Goal: Task Accomplishment & Management: Complete application form

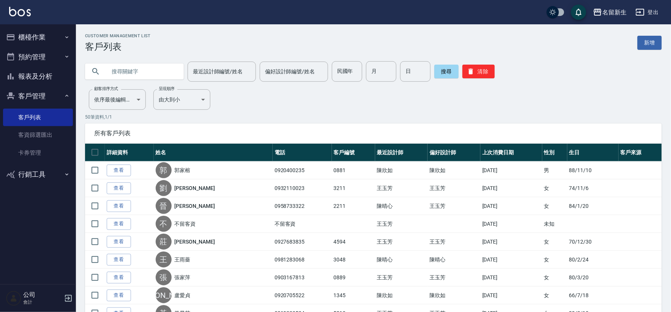
click at [343, 51] on div "Customer Management List 客戶列表 新增" at bounding box center [373, 42] width 577 height 19
click at [463, 66] on button "清除" at bounding box center [478, 72] width 32 height 14
click at [179, 69] on div at bounding box center [134, 71] width 99 height 16
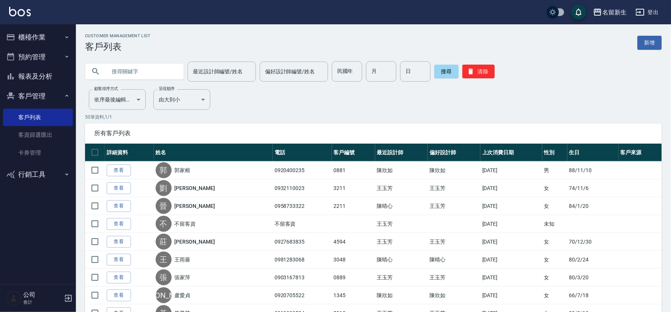
click at [179, 69] on div at bounding box center [134, 71] width 99 height 16
click at [173, 69] on input "text" at bounding box center [141, 71] width 71 height 20
type input "ㄓ"
type input "ˊ"
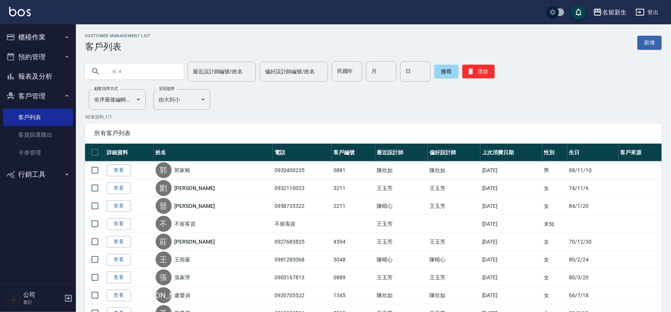
type input "竹"
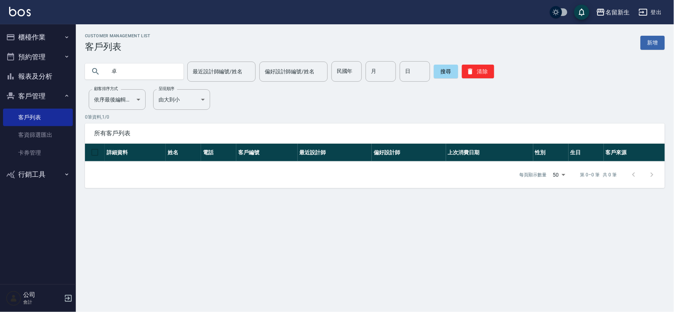
type input "卓"
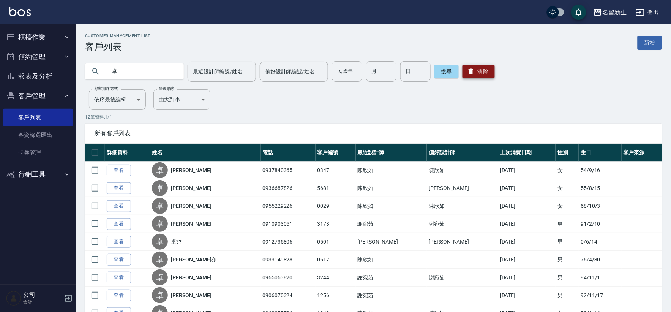
click at [475, 74] on button "清除" at bounding box center [478, 72] width 32 height 14
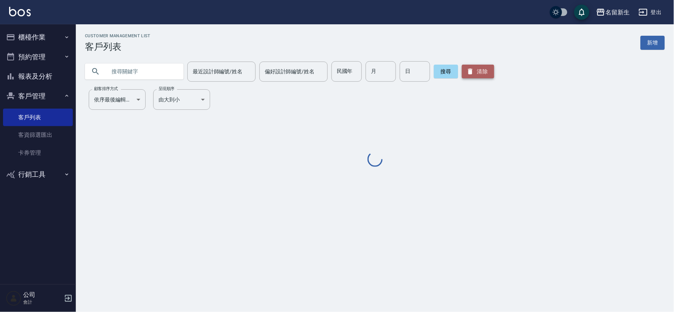
click at [475, 74] on button "清除" at bounding box center [478, 72] width 32 height 14
click at [350, 81] on input "民國年" at bounding box center [347, 71] width 30 height 20
click at [351, 79] on input "民國年" at bounding box center [347, 71] width 30 height 20
click at [350, 72] on input "民國年" at bounding box center [347, 71] width 30 height 20
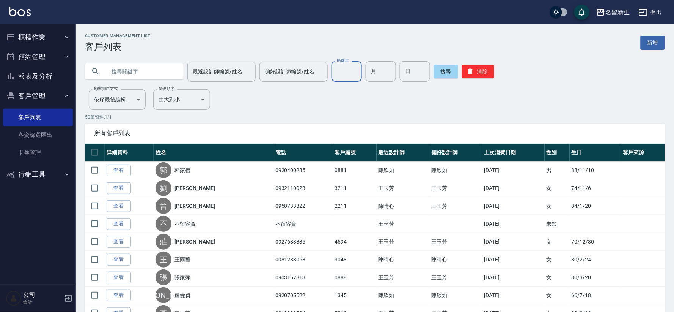
click at [350, 72] on input "民國年" at bounding box center [347, 71] width 30 height 20
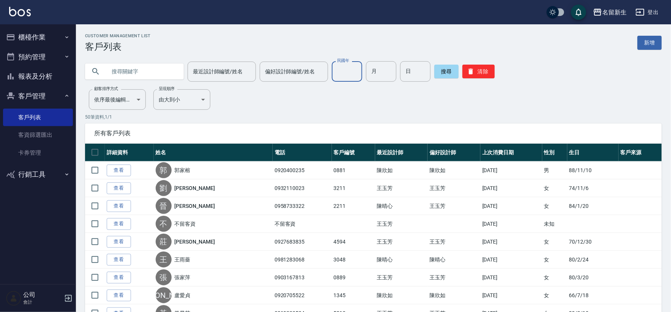
click at [350, 72] on input "民國年" at bounding box center [347, 71] width 30 height 20
type input "75"
type input "05"
type input "10"
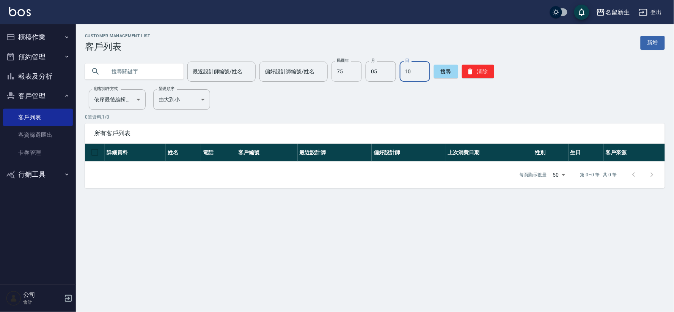
click at [351, 79] on input "75" at bounding box center [347, 71] width 30 height 20
type input "73"
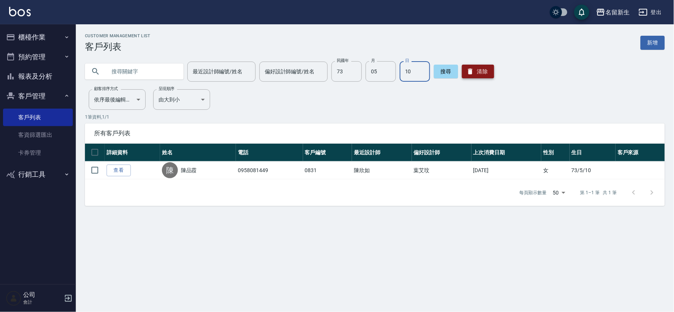
click at [472, 70] on button "清除" at bounding box center [478, 72] width 32 height 14
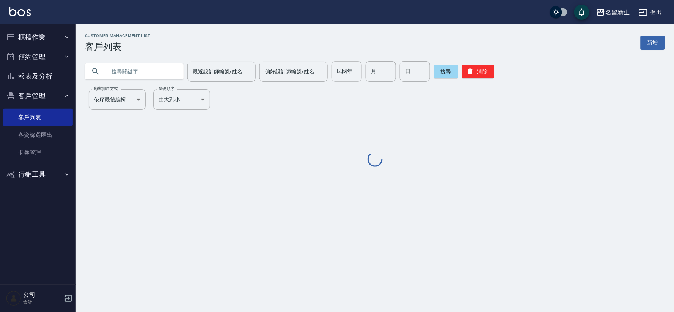
click at [353, 70] on input "民國年" at bounding box center [347, 71] width 30 height 20
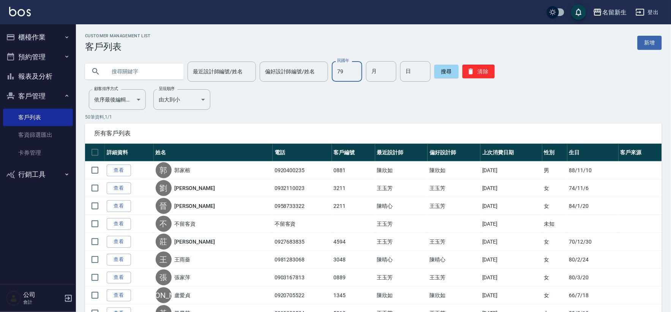
type input "79"
type input "10"
type input "09"
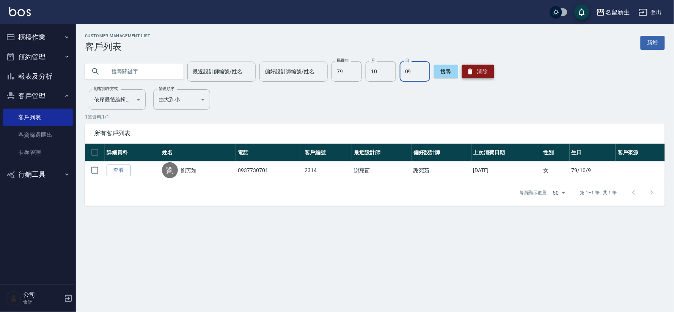
click at [467, 75] on icon "button" at bounding box center [471, 72] width 8 height 8
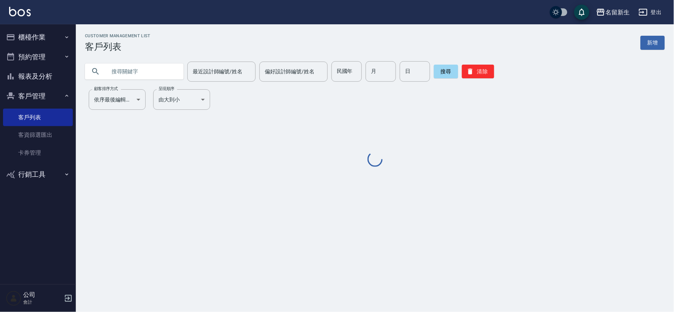
click at [112, 70] on input "text" at bounding box center [141, 71] width 71 height 20
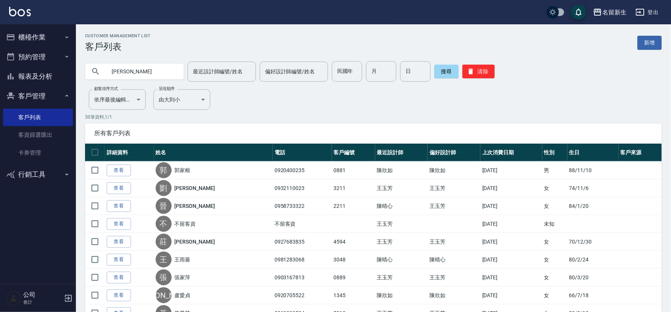
type input "[PERSON_NAME]"
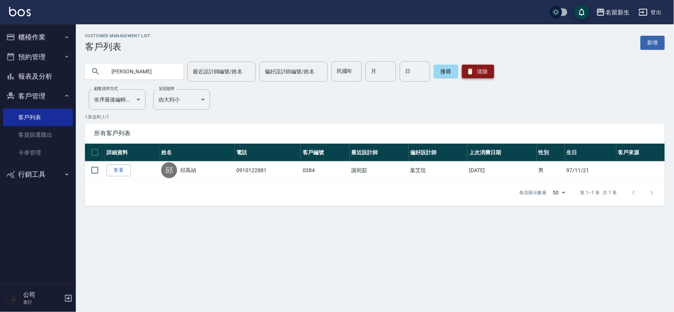
click at [484, 65] on button "清除" at bounding box center [478, 72] width 32 height 14
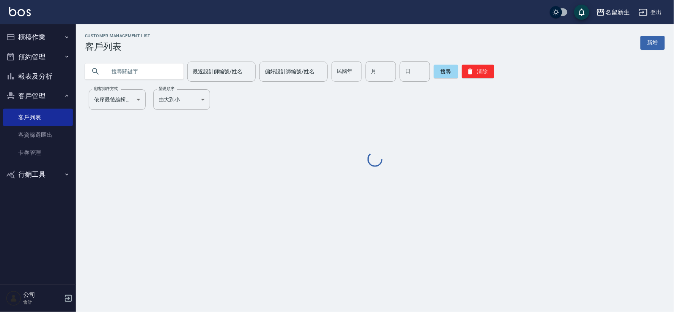
click at [358, 67] on input "民國年" at bounding box center [347, 71] width 30 height 20
click at [351, 73] on input "民國年" at bounding box center [347, 71] width 30 height 20
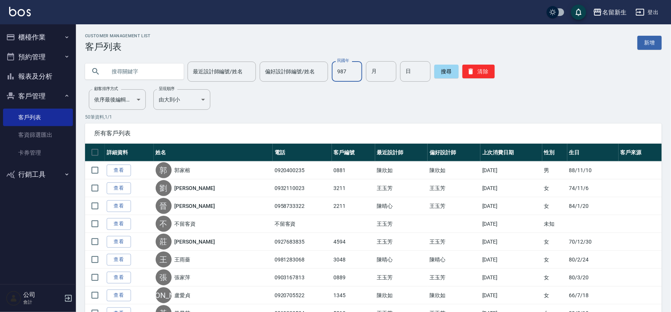
type input "987"
type input "05"
type input "19"
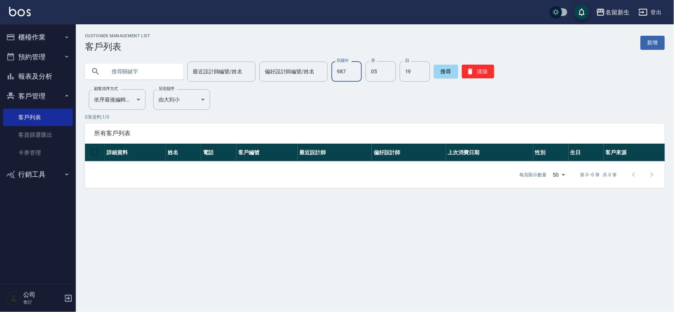
click at [351, 73] on input "987" at bounding box center [347, 71] width 30 height 20
type input "98"
click at [444, 77] on button "搜尋" at bounding box center [446, 72] width 24 height 14
